Goal: Check status: Check status

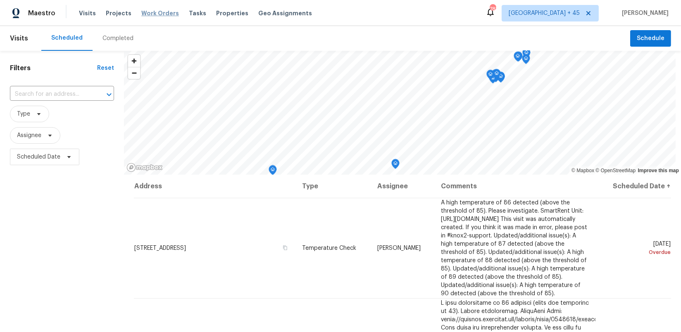
click at [155, 10] on span "Work Orders" at bounding box center [160, 13] width 38 height 8
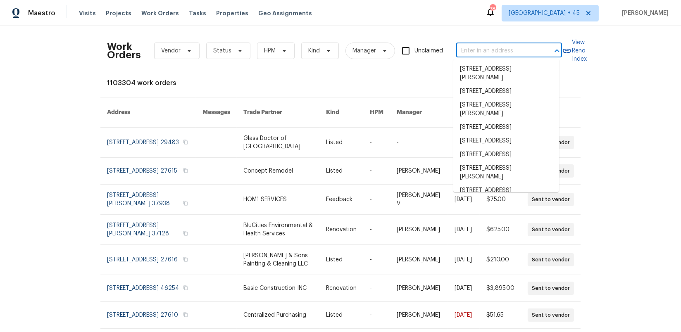
click at [478, 52] on input "text" at bounding box center [497, 51] width 83 height 13
paste input "[STREET_ADDRESS]"
type input "[STREET_ADDRESS]"
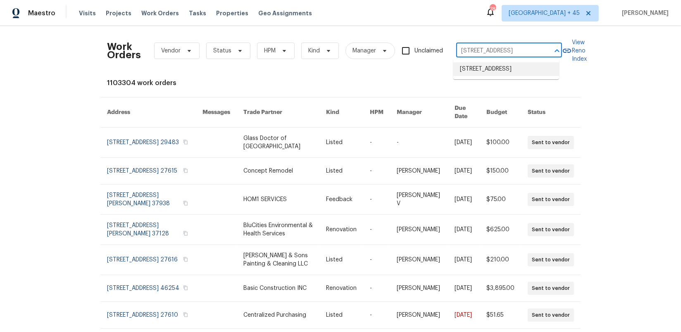
click at [486, 69] on li "[STREET_ADDRESS]" at bounding box center [506, 69] width 106 height 14
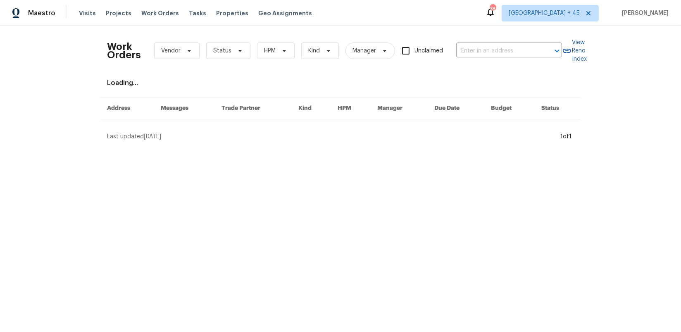
type input "[STREET_ADDRESS]"
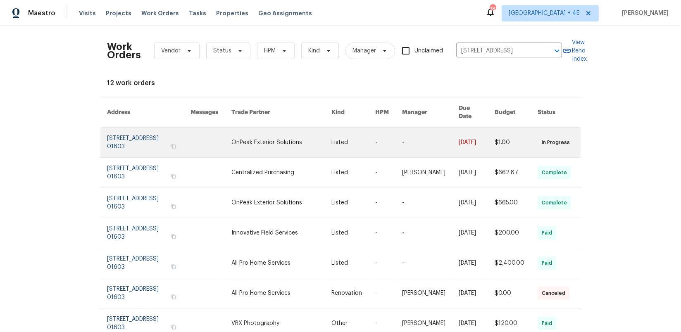
click at [220, 131] on link at bounding box center [211, 143] width 41 height 30
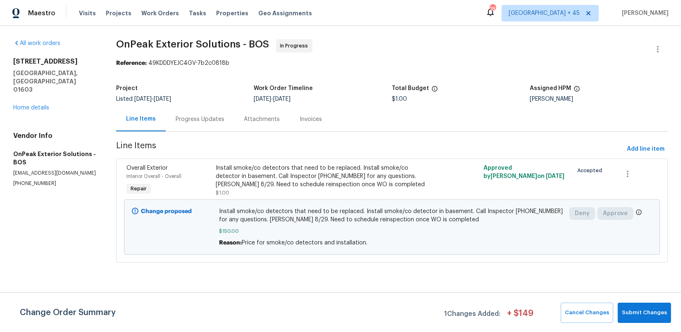
click at [202, 118] on div "Progress Updates" at bounding box center [200, 119] width 49 height 8
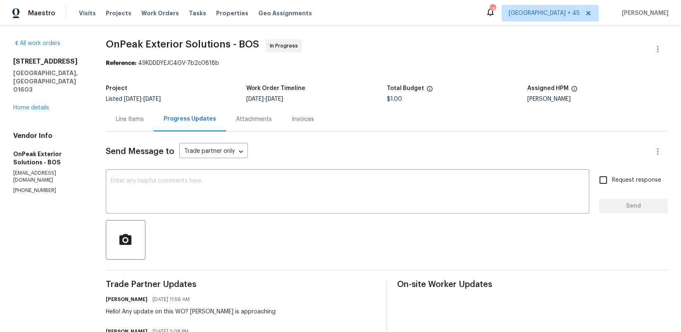
click at [126, 128] on div "Line Items" at bounding box center [130, 119] width 48 height 24
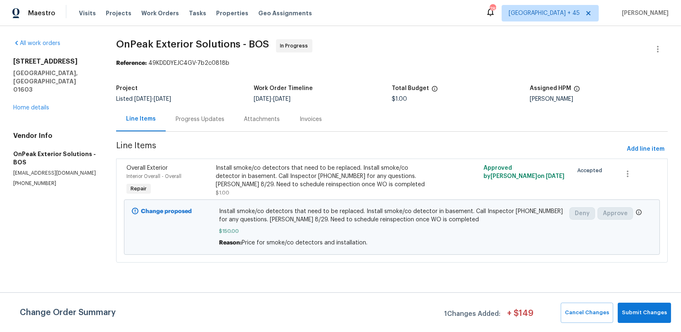
click at [219, 120] on div "Progress Updates" at bounding box center [200, 119] width 49 height 8
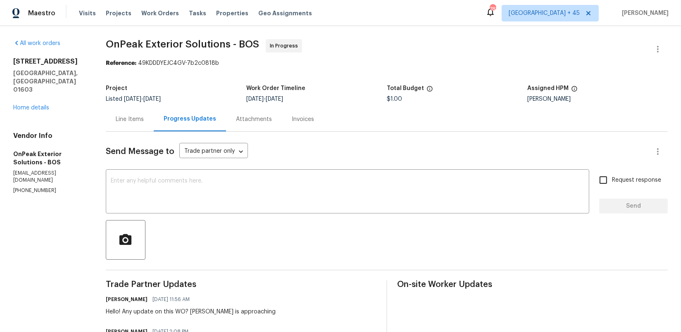
click at [119, 118] on div "Line Items" at bounding box center [130, 119] width 28 height 8
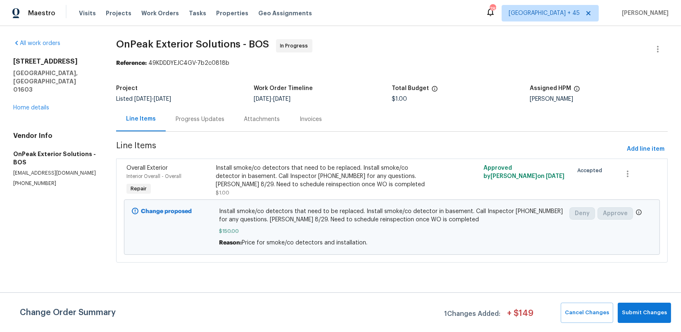
click at [200, 117] on div "Progress Updates" at bounding box center [200, 119] width 49 height 8
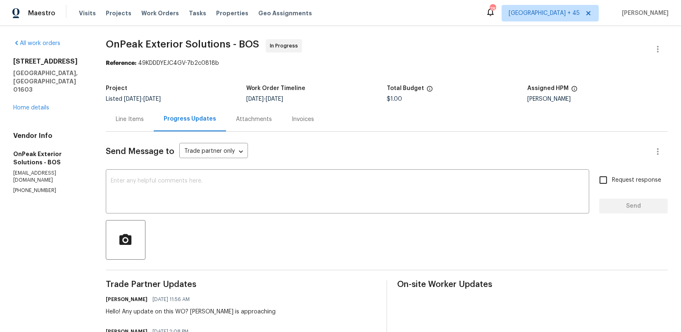
click at [259, 121] on div "Attachments" at bounding box center [254, 119] width 36 height 8
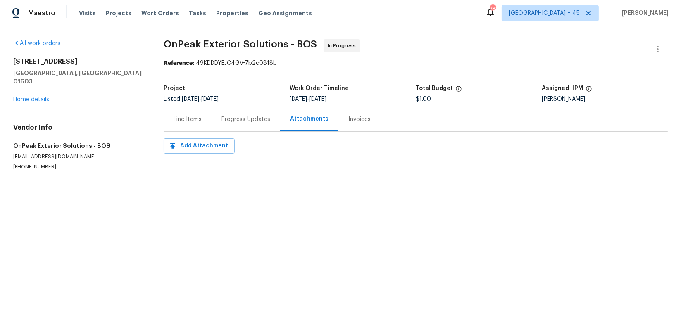
click at [370, 123] on div "Invoices" at bounding box center [359, 119] width 42 height 24
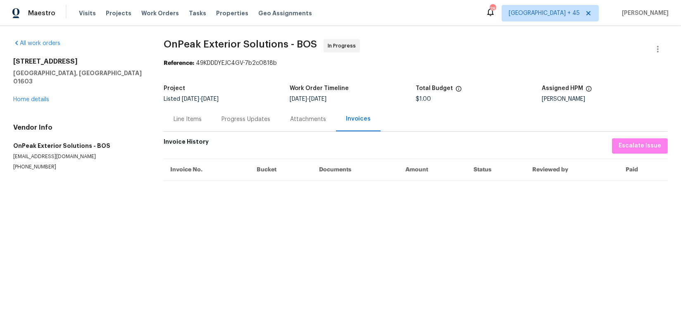
click at [178, 120] on div "Line Items" at bounding box center [188, 119] width 28 height 8
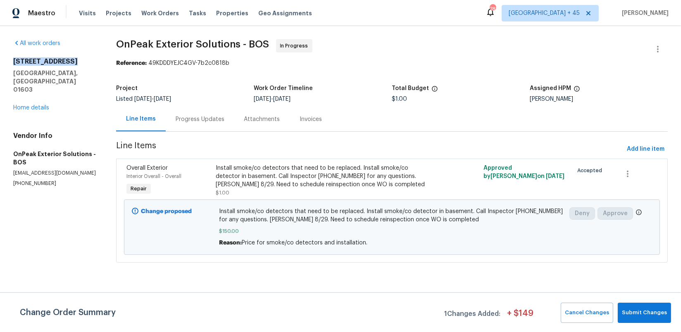
drag, startPoint x: 13, startPoint y: 62, endPoint x: 72, endPoint y: 62, distance: 59.1
click at [72, 62] on h2 "[STREET_ADDRESS]" at bounding box center [54, 61] width 83 height 8
copy h2 "[STREET_ADDRESS]"
